Goal: Browse casually

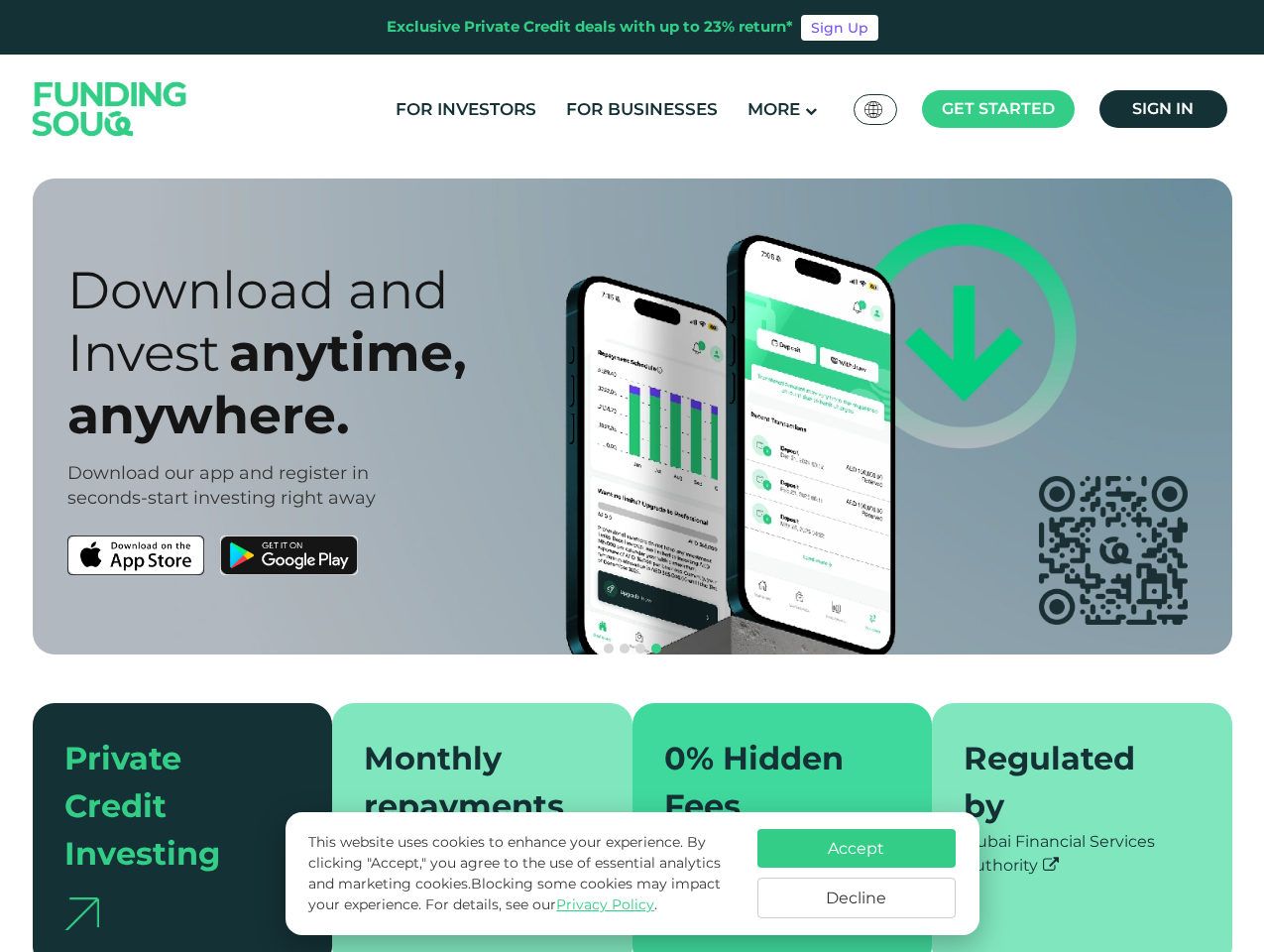
click at [998, 109] on span "Get started" at bounding box center [998, 108] width 113 height 19
click at [633, 417] on div "anywhere." at bounding box center [368, 415] width 600 height 63
click at [632, 417] on div "anywhere." at bounding box center [368, 415] width 600 height 63
click at [0, 555] on section "Prosperity Meets Principle. Shariah Compliance [DEMOGRAPHIC_DATA] compliant inv…" at bounding box center [632, 573] width 1264 height 790
click at [367, 555] on div at bounding box center [368, 555] width 600 height 40
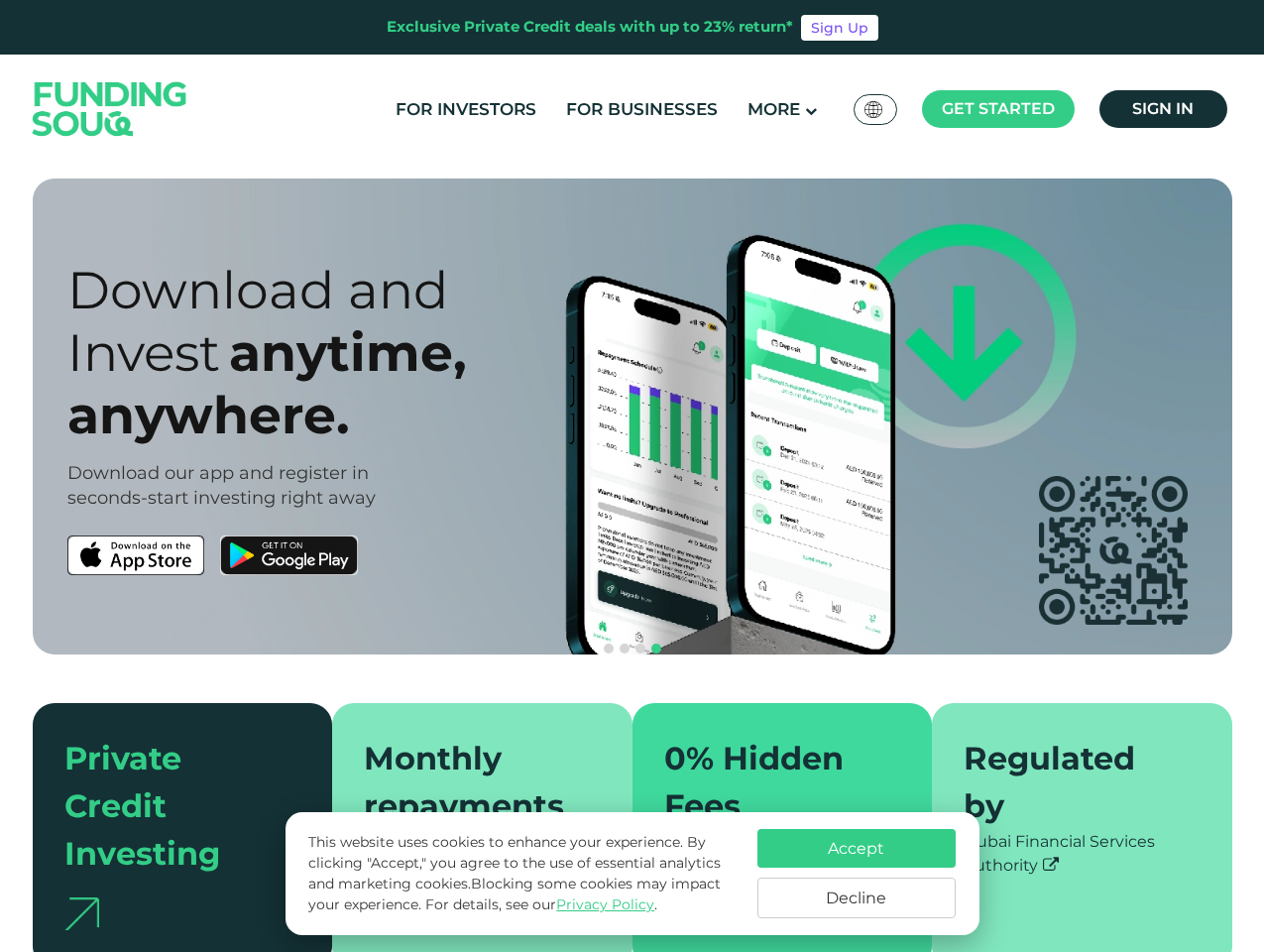
click at [633, 641] on button "navigation" at bounding box center [641, 649] width 16 height 16
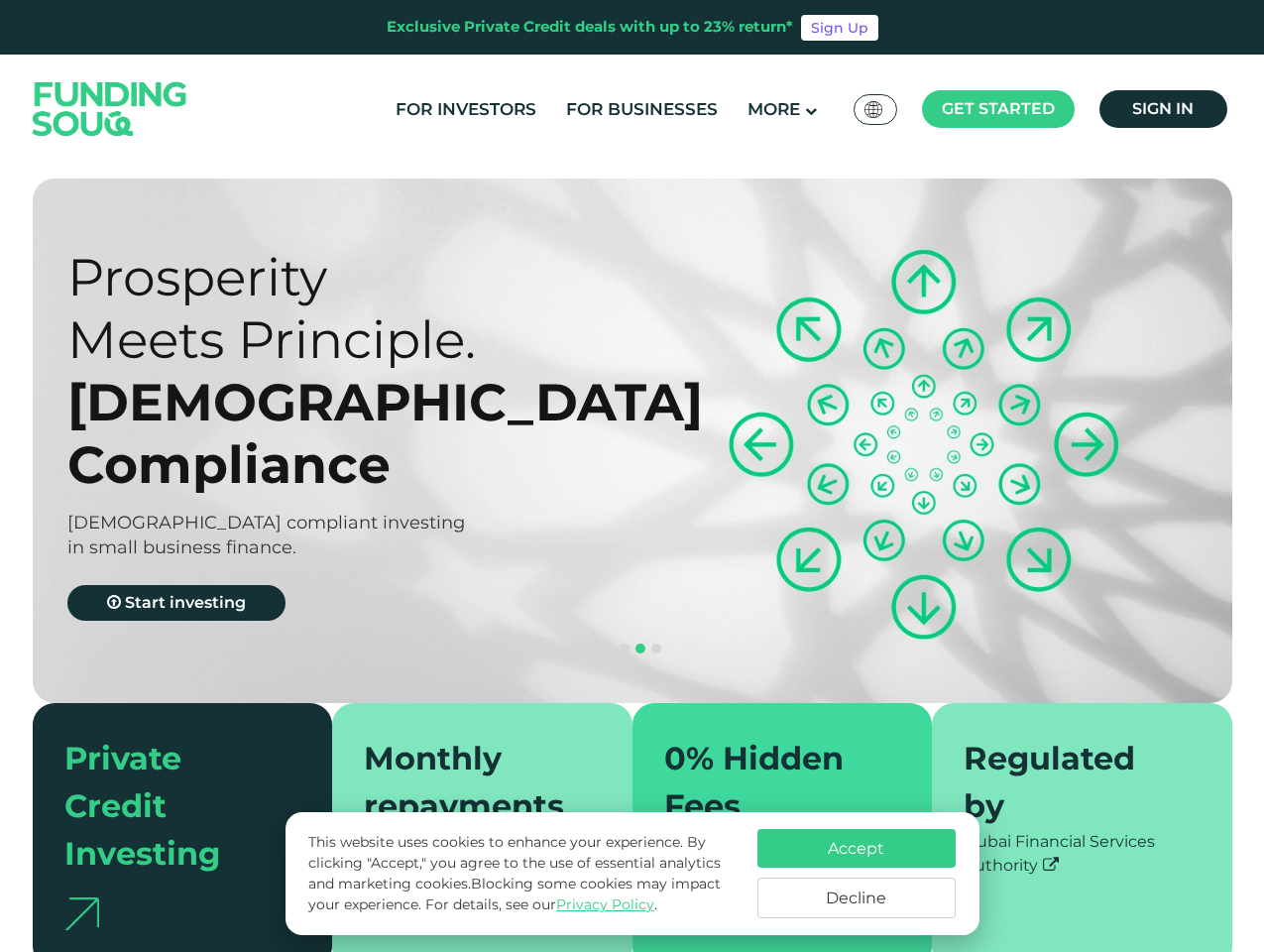
click at [609, 644] on span "navigation" at bounding box center [609, 649] width 10 height 10
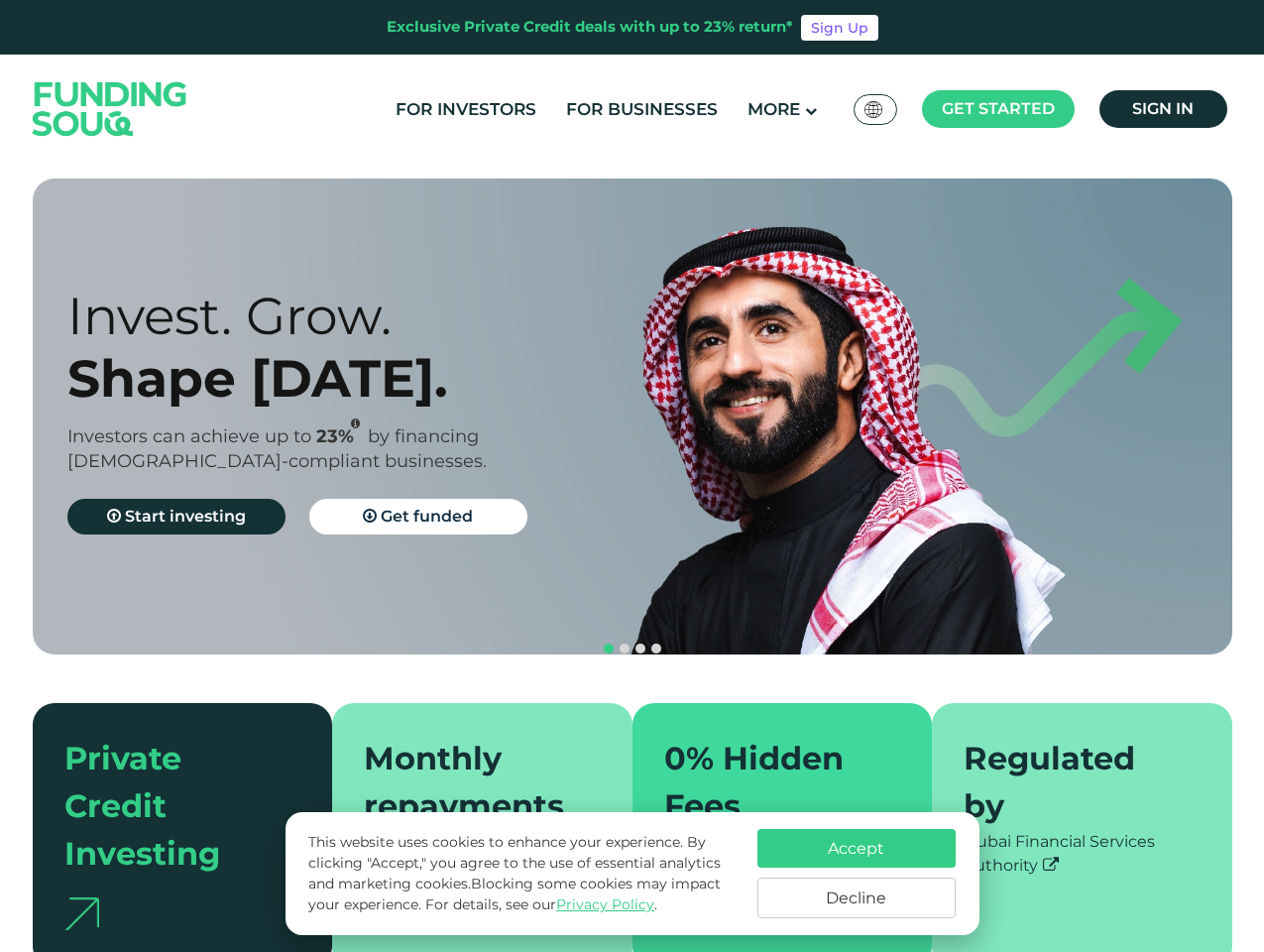
click at [625, 644] on span "navigation" at bounding box center [625, 649] width 10 height 10
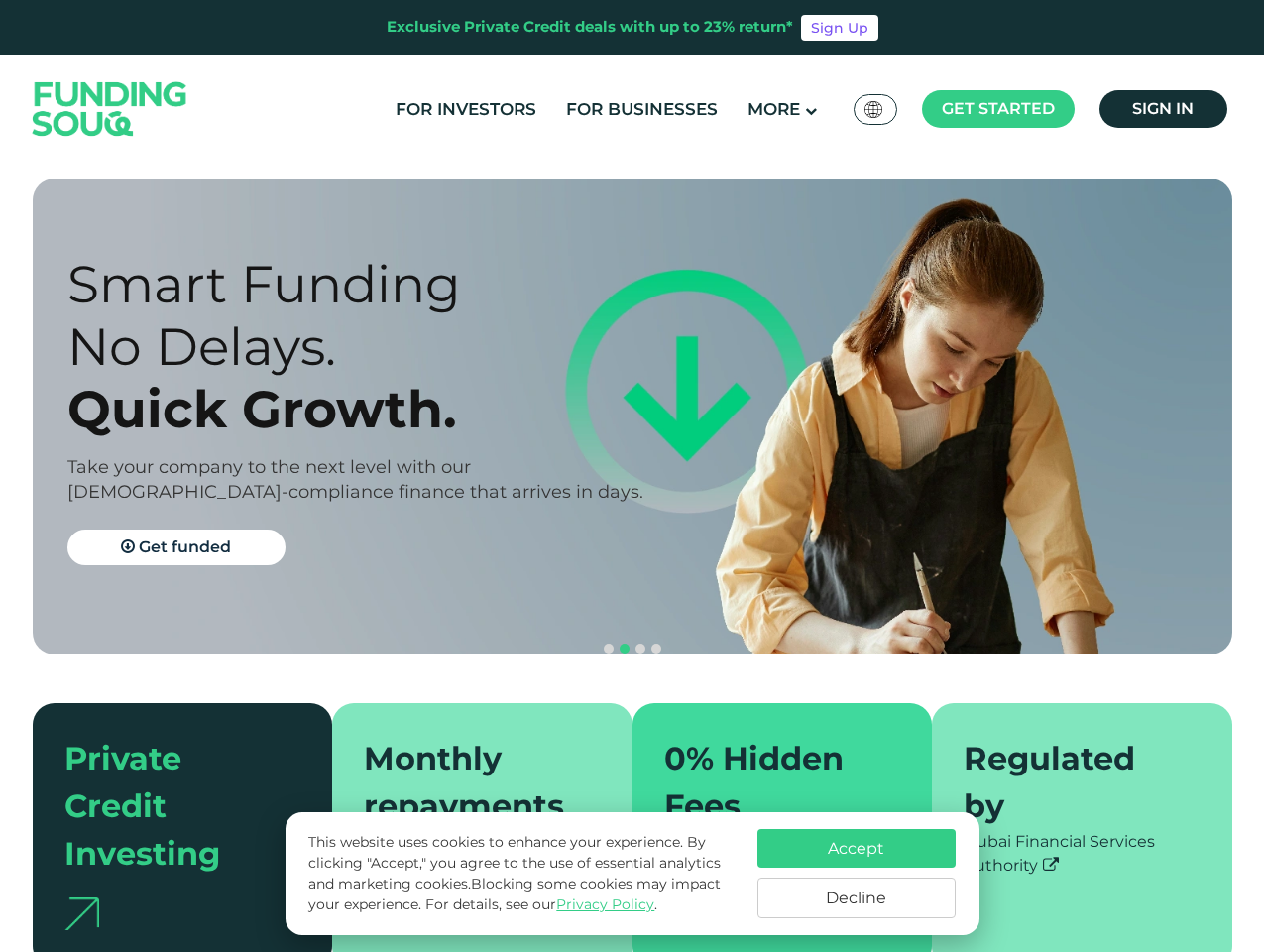
click at [641, 644] on span "navigation" at bounding box center [641, 649] width 10 height 10
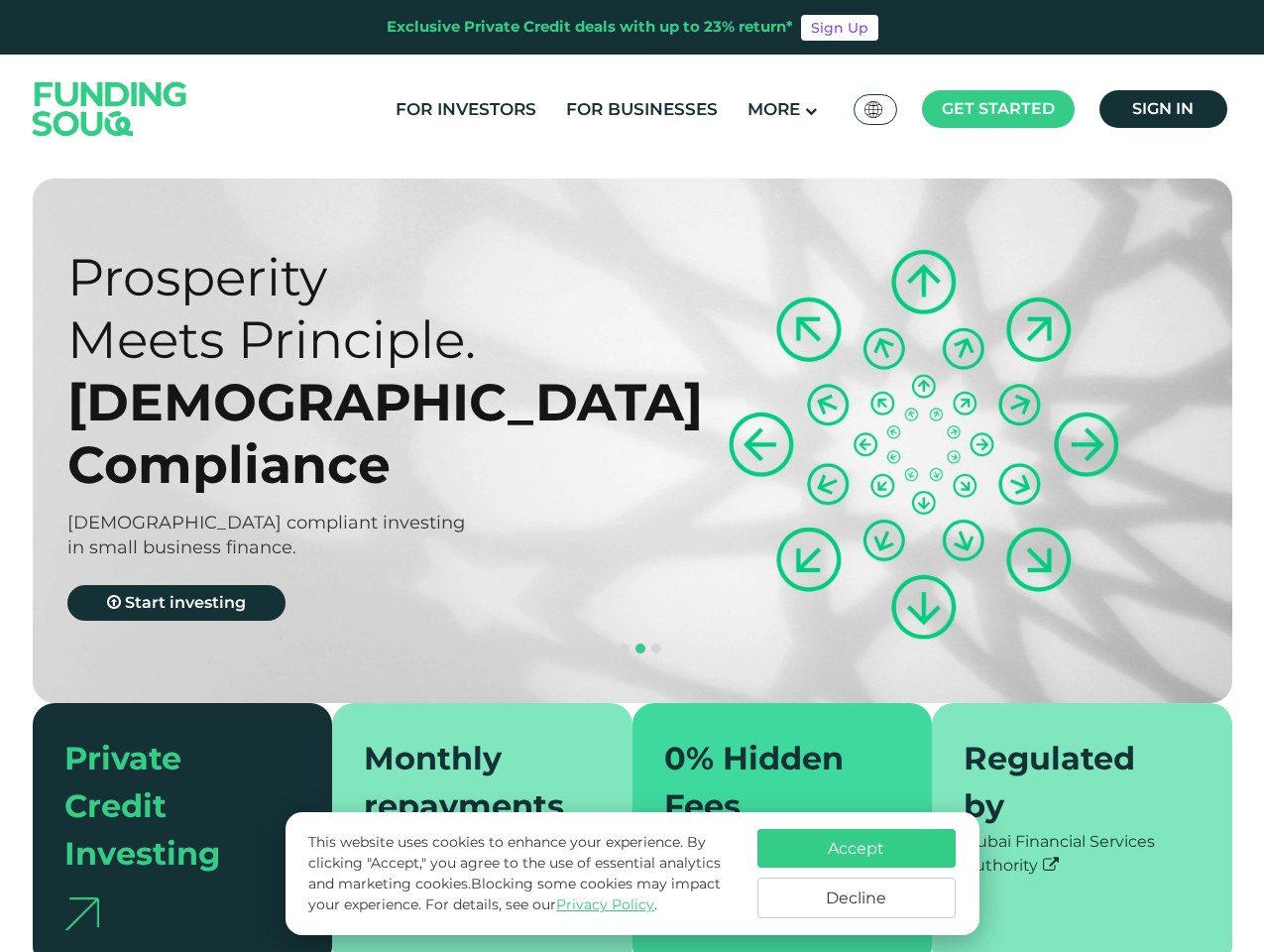
click at [657, 644] on span "navigation" at bounding box center [657, 649] width 10 height 10
